Goal: Information Seeking & Learning: Check status

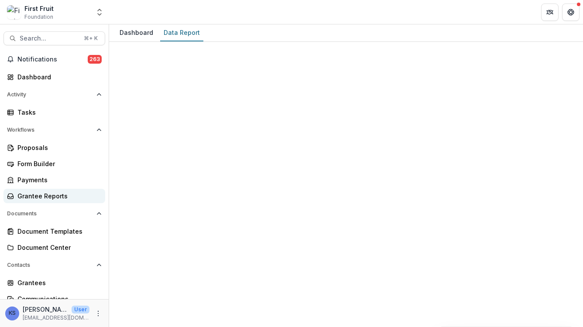
scroll to position [58, 0]
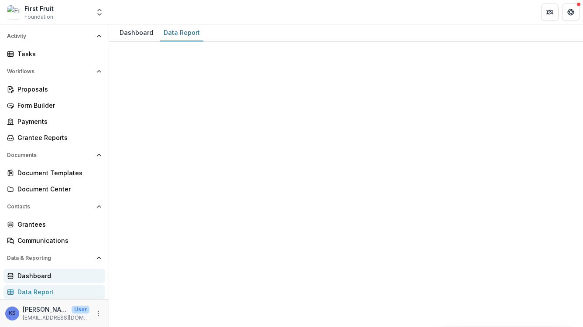
click at [38, 280] on div "Dashboard" at bounding box center [57, 275] width 81 height 9
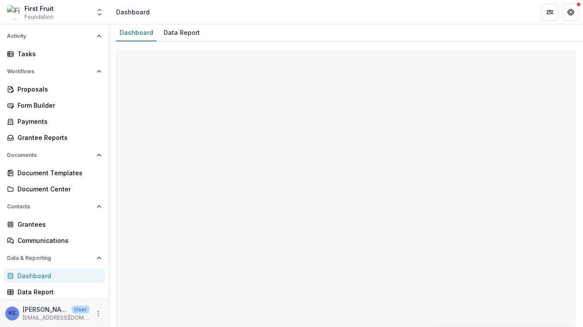
select select "**********"
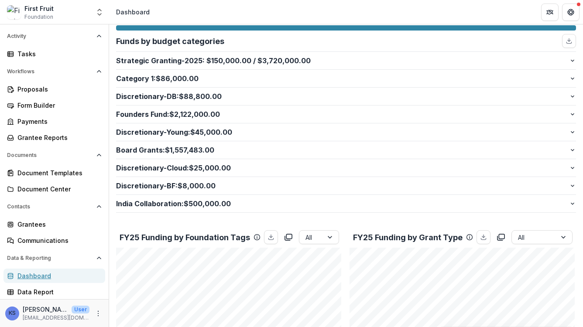
scroll to position [184, 0]
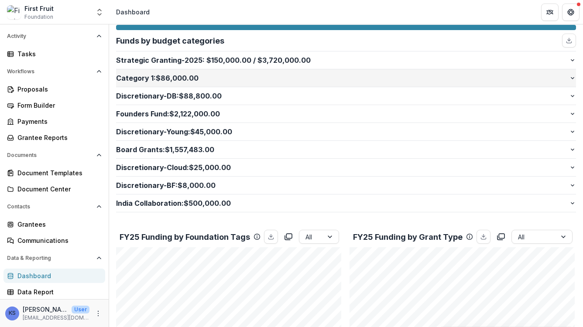
click at [182, 81] on p "Category 1 : $86,000.00" at bounding box center [342, 78] width 453 height 10
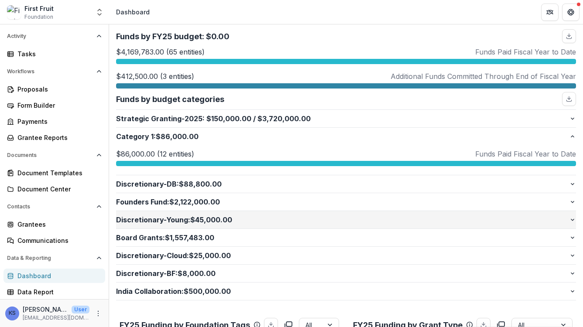
scroll to position [129, 0]
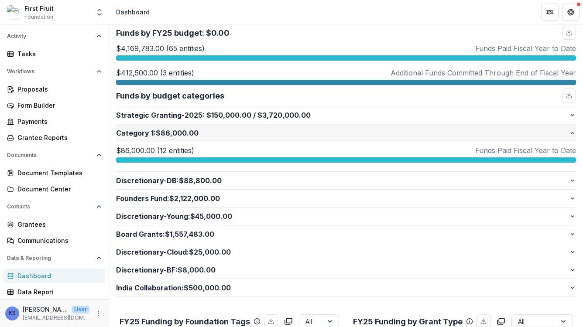
click at [321, 138] on button "Category 1 : $86,000.00" at bounding box center [346, 132] width 460 height 17
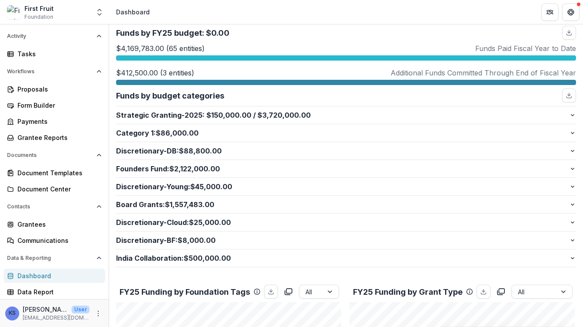
click at [320, 106] on div "Strategic Granting-2025 : $150,000.00 / $3,720,000.00 $150,000.00 (1 entities) …" at bounding box center [346, 115] width 460 height 18
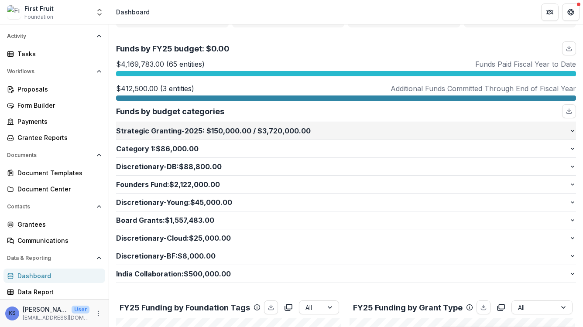
scroll to position [116, 0]
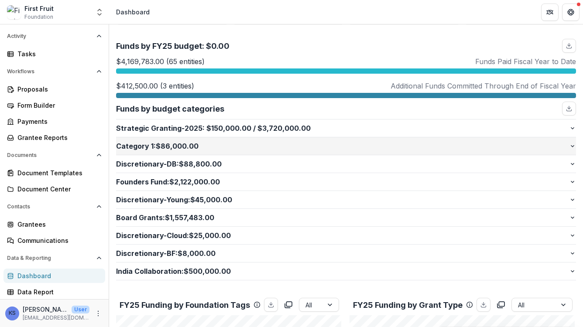
click at [435, 152] on button "Category 1 : $86,000.00" at bounding box center [346, 145] width 460 height 17
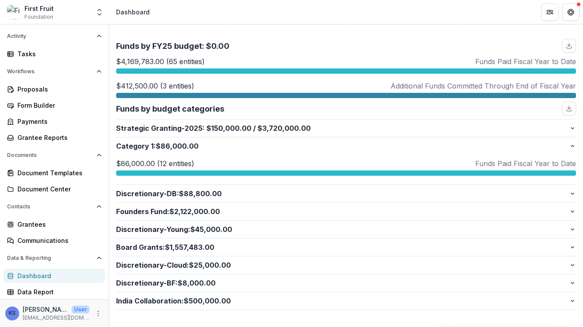
click at [305, 175] on div at bounding box center [346, 173] width 460 height 5
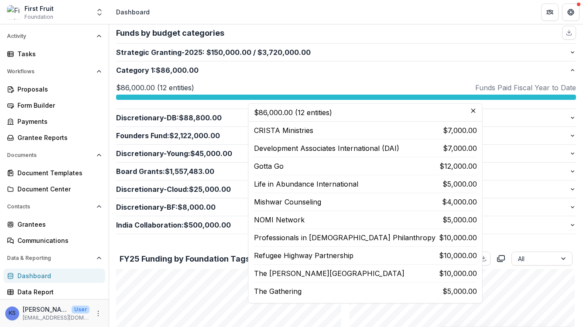
scroll to position [37, 0]
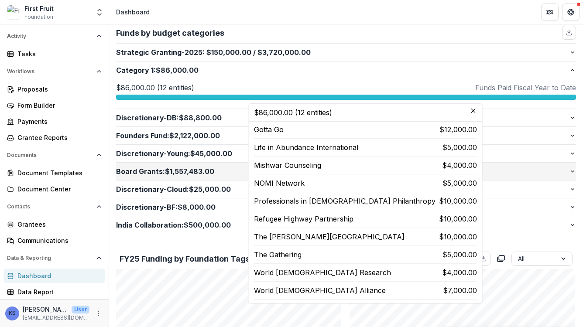
click at [217, 179] on button "Board Grants : $1,557,483.00" at bounding box center [346, 171] width 460 height 17
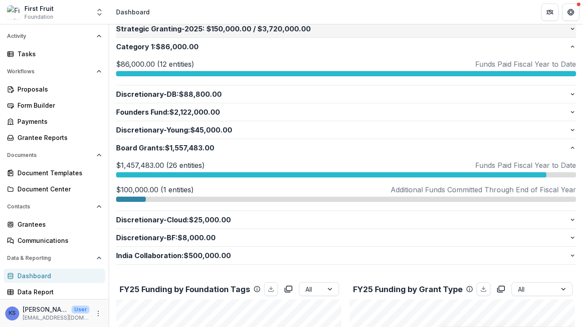
scroll to position [198, 0]
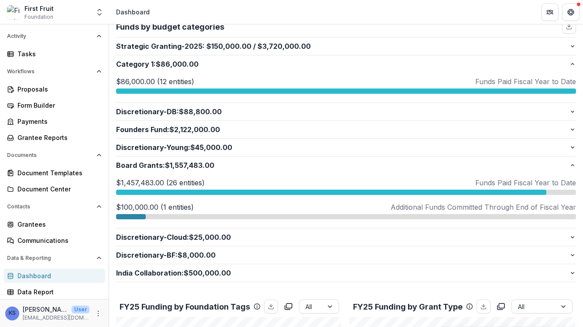
click at [264, 195] on div "$1,457,483.00 (26 entities) Funds Paid Fiscal Year to Date $1,457,483.00 (26 en…" at bounding box center [346, 199] width 460 height 42
click at [266, 190] on div at bounding box center [331, 192] width 430 height 5
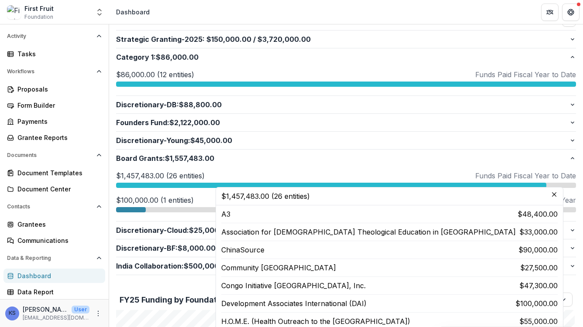
scroll to position [228, 0]
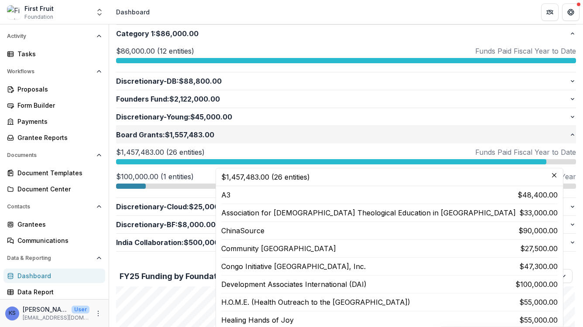
click at [282, 139] on p "Board Grants : $1,557,483.00" at bounding box center [342, 135] width 453 height 10
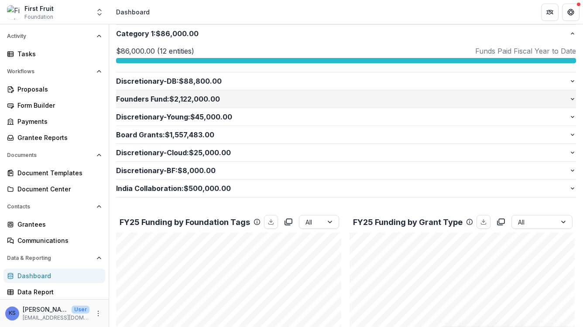
click at [283, 105] on button "Founders Fund : $2,122,000.00" at bounding box center [346, 98] width 460 height 17
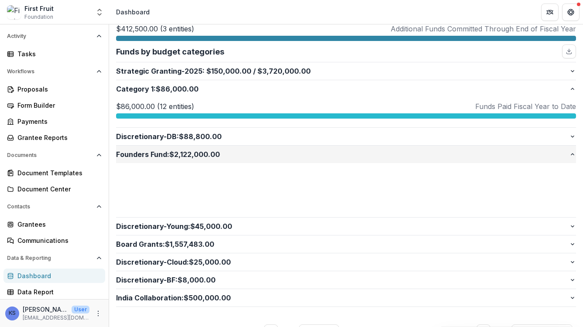
scroll to position [171, 0]
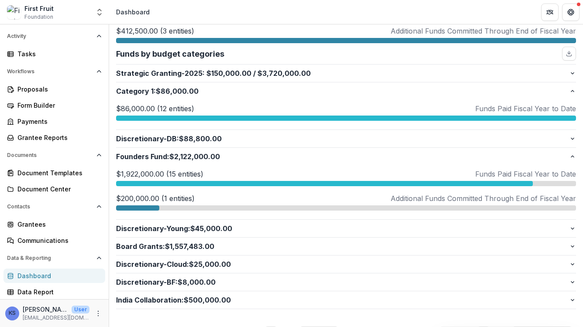
click at [281, 116] on div at bounding box center [346, 118] width 460 height 5
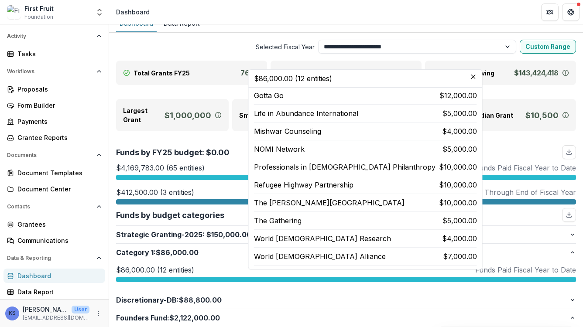
scroll to position [0, 0]
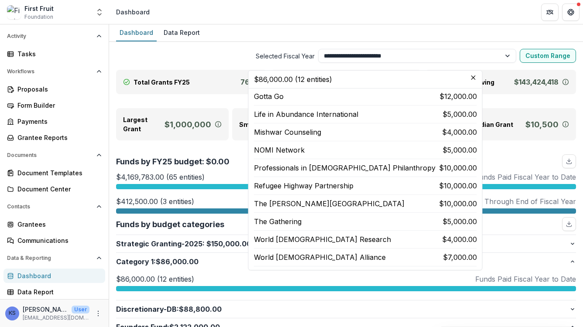
click at [484, 278] on p "Funds Paid Fiscal Year to Date" at bounding box center [525, 279] width 101 height 10
click at [472, 243] on p "Strategic Granting-2025 : $150,000.00 / $3,720,000.00" at bounding box center [342, 244] width 453 height 10
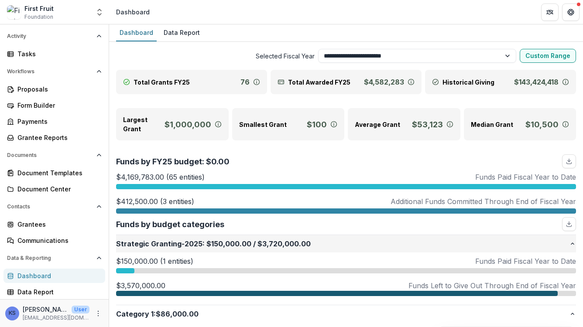
click at [472, 243] on p "Strategic Granting-2025 : $150,000.00 / $3,720,000.00" at bounding box center [342, 244] width 453 height 10
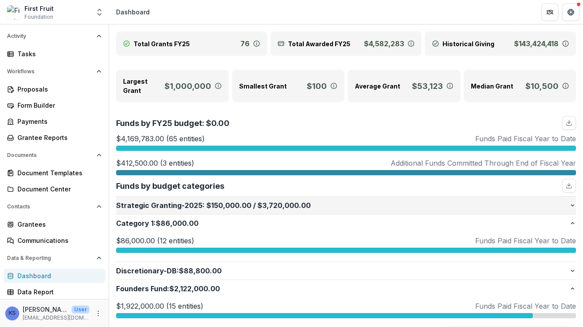
scroll to position [57, 0]
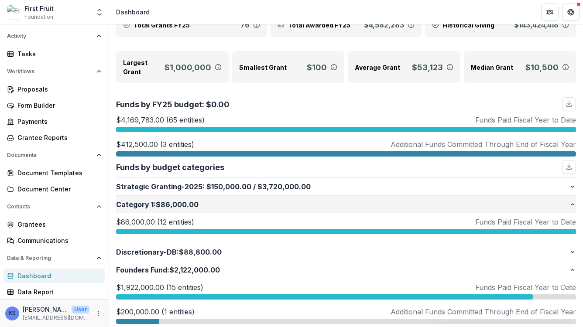
click at [446, 209] on p "Category 1 : $86,000.00" at bounding box center [342, 204] width 453 height 10
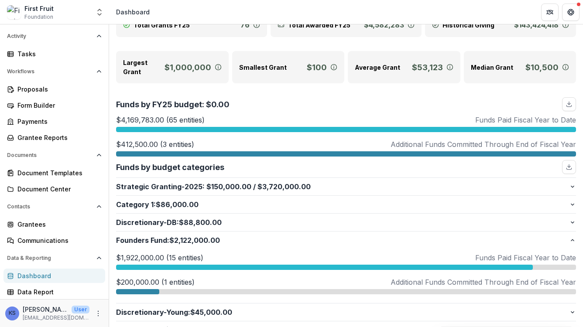
scroll to position [82, 0]
